Goal: Use online tool/utility: Utilize a website feature to perform a specific function

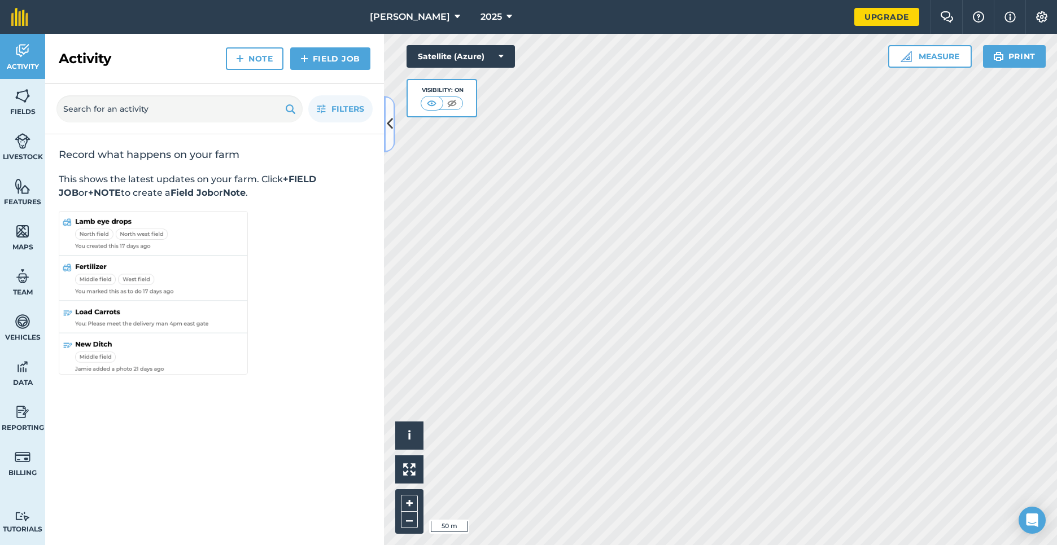
click at [390, 118] on icon at bounding box center [390, 124] width 6 height 20
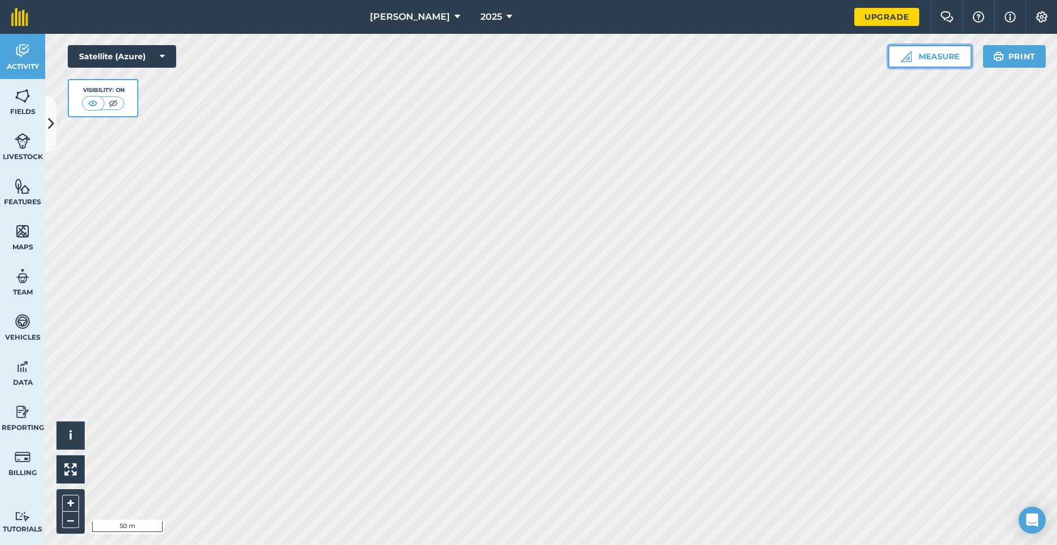
click at [947, 67] on button "Measure" at bounding box center [930, 56] width 84 height 23
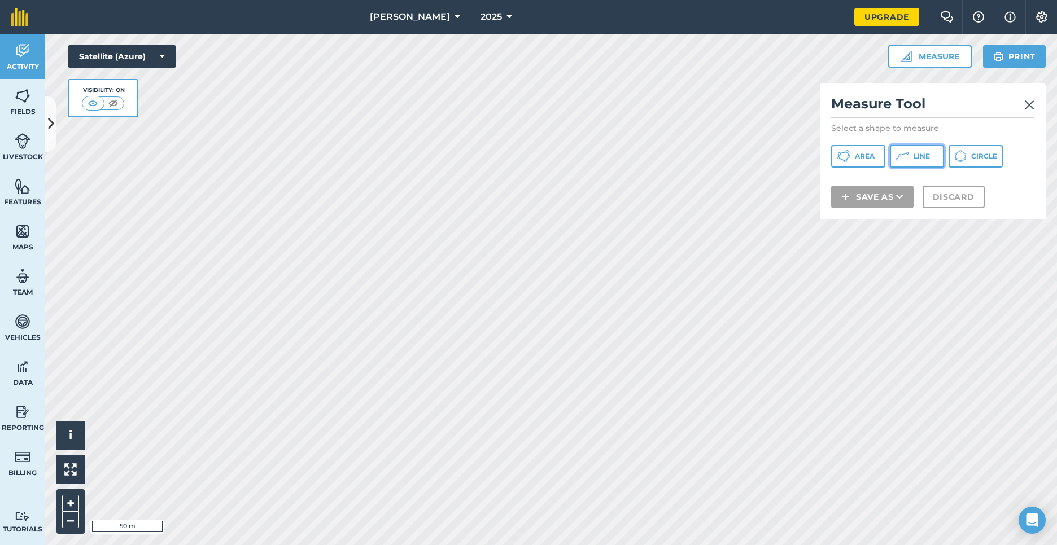
click at [910, 154] on button "Line" at bounding box center [917, 156] width 54 height 23
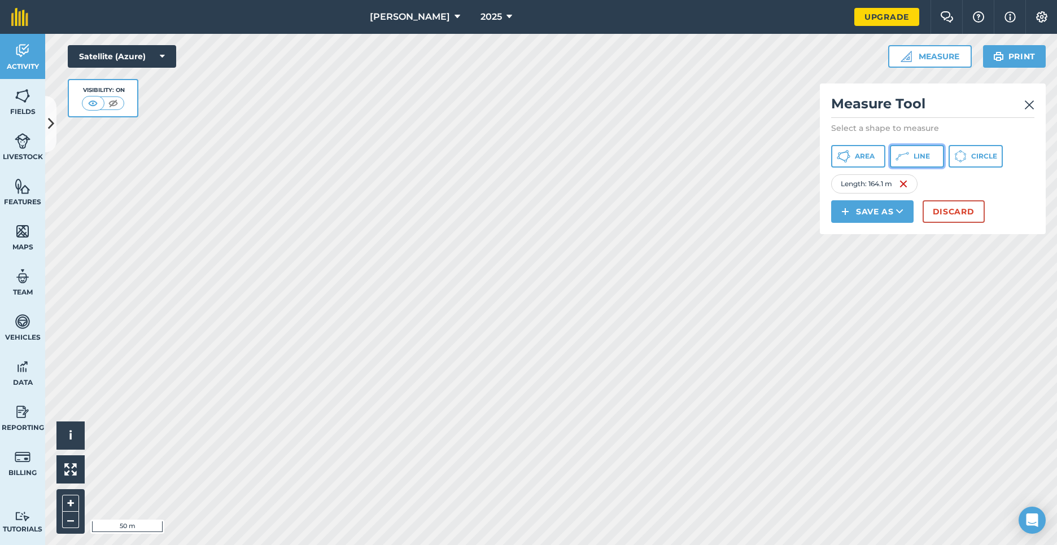
click at [912, 149] on button "Line" at bounding box center [917, 156] width 54 height 23
click at [839, 153] on icon at bounding box center [844, 157] width 14 height 14
drag, startPoint x: 919, startPoint y: 155, endPoint x: 909, endPoint y: 166, distance: 14.8
click at [920, 155] on span "Line" at bounding box center [922, 156] width 16 height 9
